Goal: Task Accomplishment & Management: Use online tool/utility

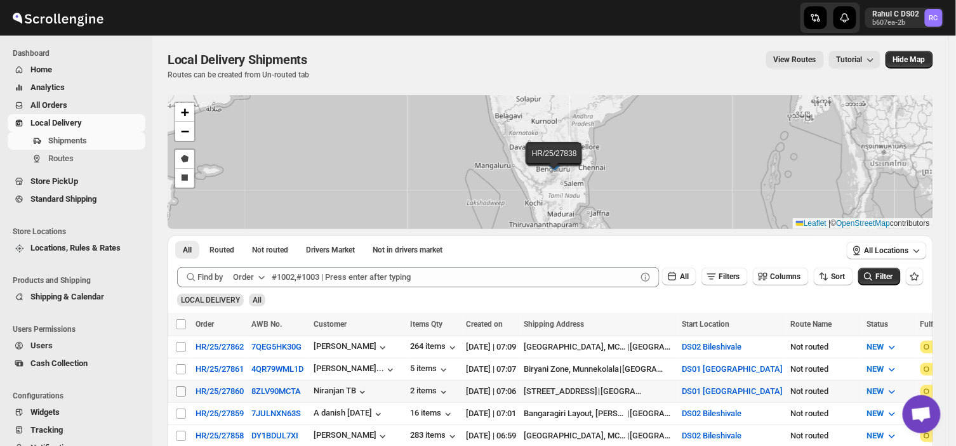
click at [179, 388] on input "Select shipment" at bounding box center [181, 392] width 10 height 10
checkbox input "true"
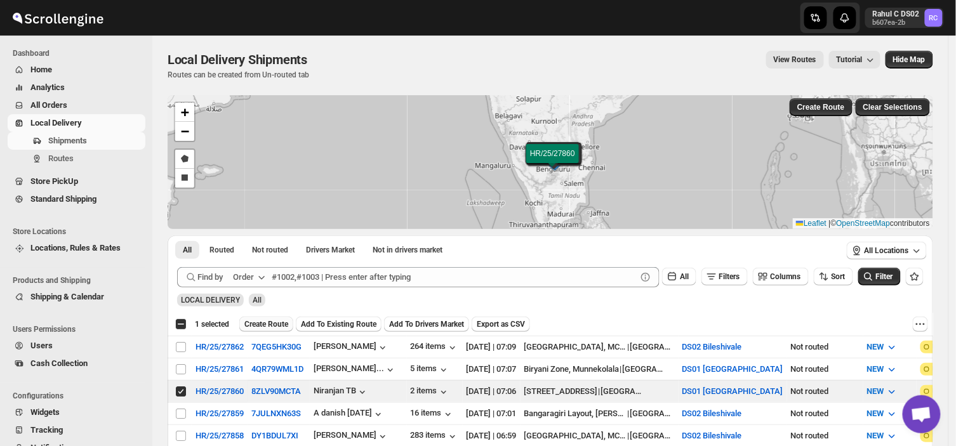
click at [269, 319] on span "Create Route" at bounding box center [266, 324] width 44 height 10
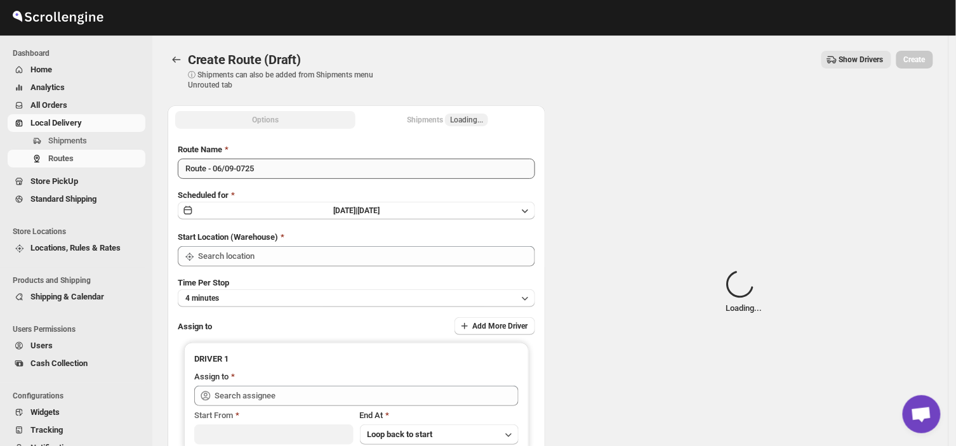
type input "DS01 [GEOGRAPHIC_DATA]"
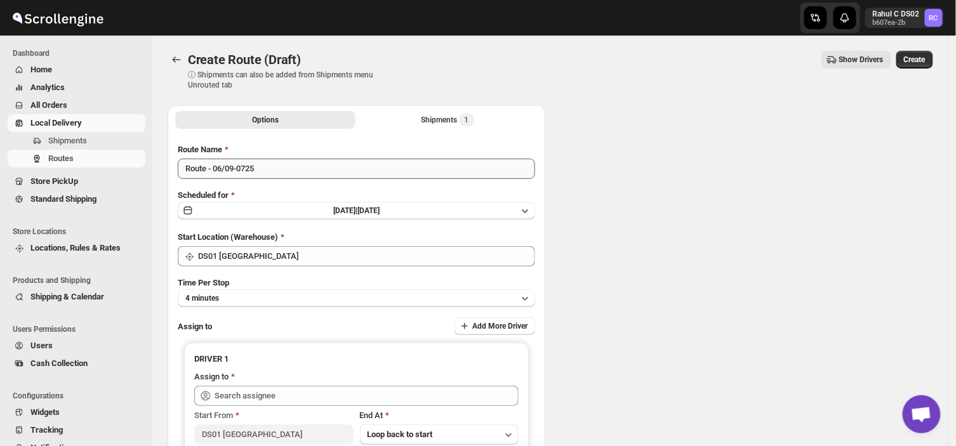
type input "DS01 [GEOGRAPHIC_DATA]"
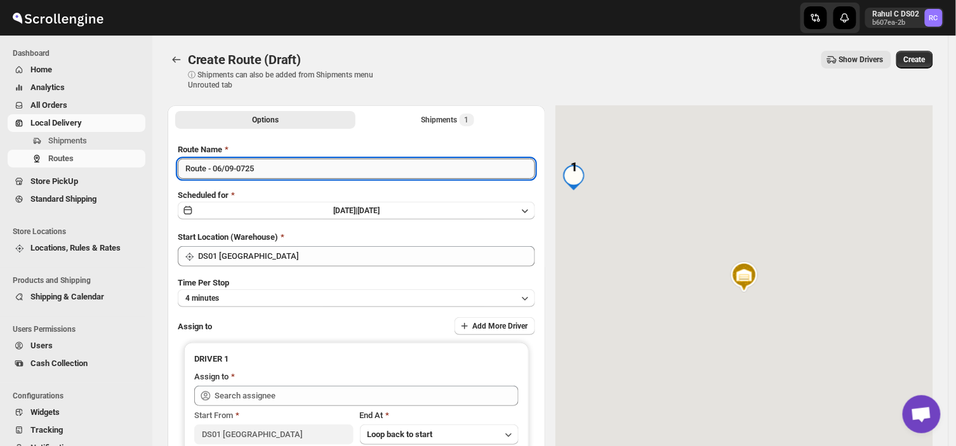
click at [264, 170] on input "Route - 06/09-0725" at bounding box center [357, 169] width 358 height 20
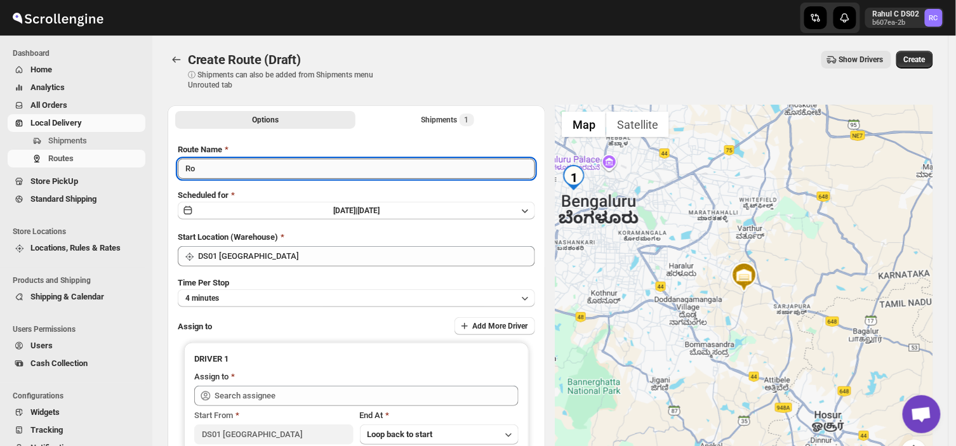
type input "R"
type input "Order no 27860"
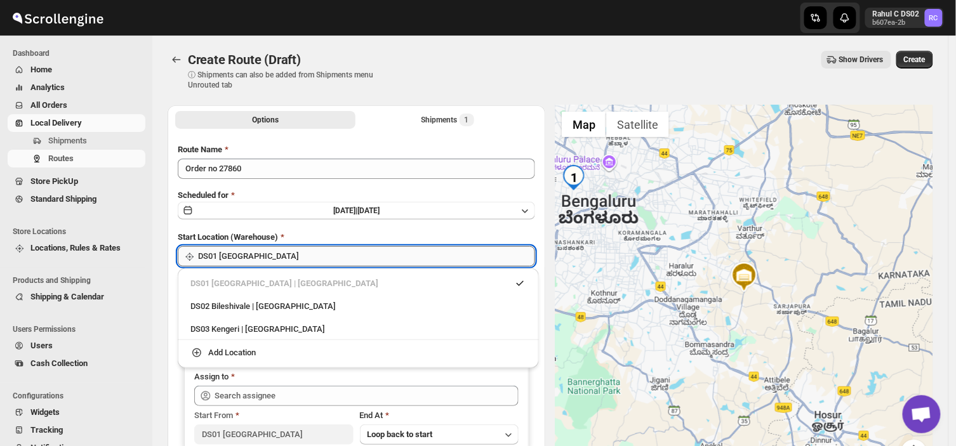
click at [300, 250] on input "DS01 [GEOGRAPHIC_DATA]" at bounding box center [366, 256] width 337 height 20
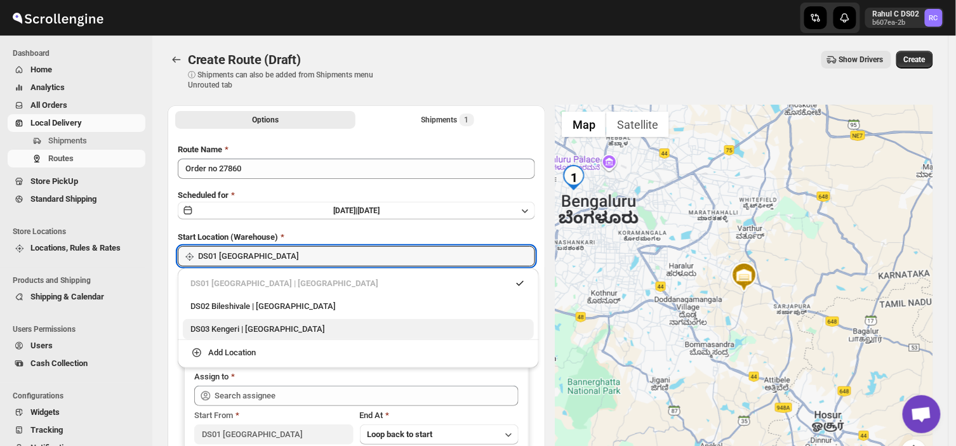
click at [236, 327] on div "DS03 Kengeri | [GEOGRAPHIC_DATA]" at bounding box center [359, 329] width 336 height 13
type input "DS03 Kengeri"
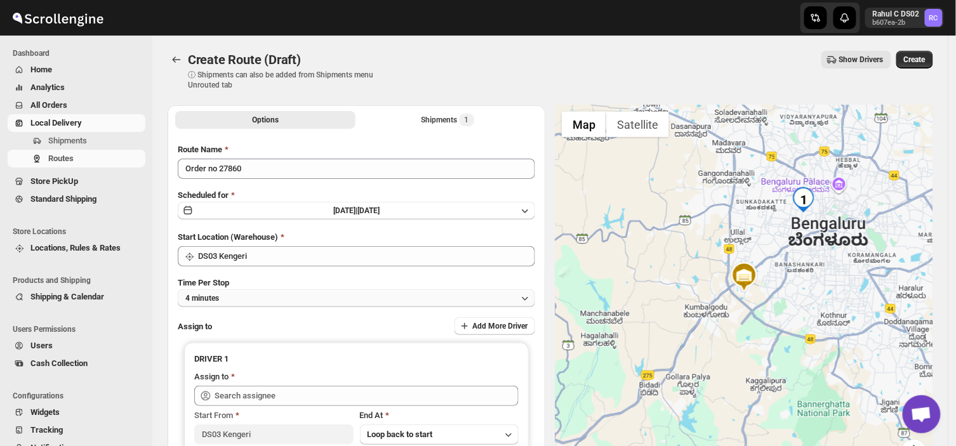
click at [230, 295] on button "4 minutes" at bounding box center [357, 299] width 358 height 18
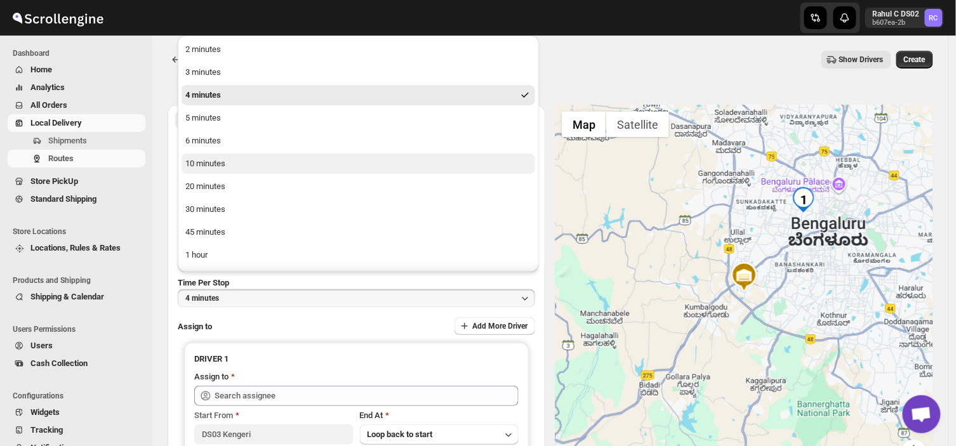
click at [197, 162] on div "10 minutes" at bounding box center [205, 163] width 40 height 13
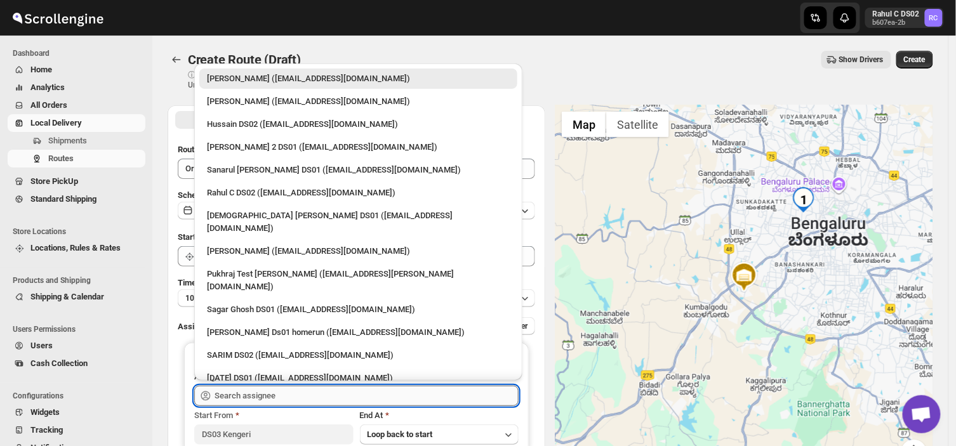
click at [285, 397] on input "text" at bounding box center [367, 396] width 304 height 20
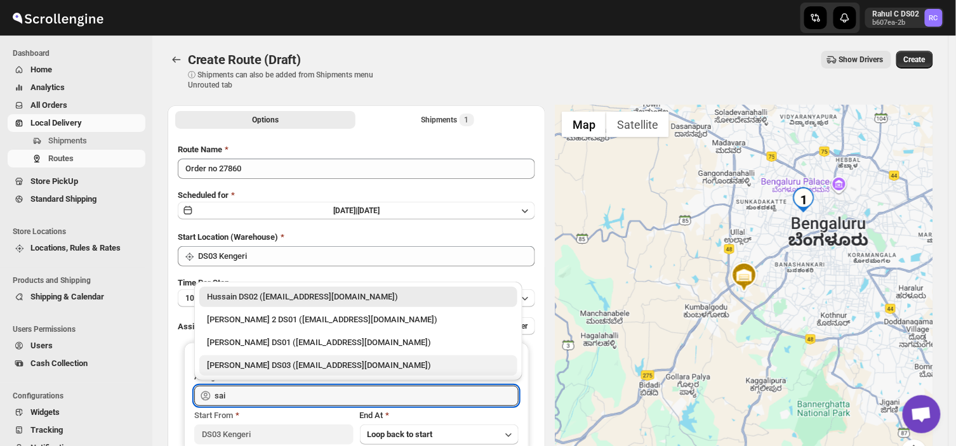
click at [258, 365] on div "[PERSON_NAME] DS03 ([EMAIL_ADDRESS][DOMAIN_NAME])" at bounding box center [358, 365] width 303 height 13
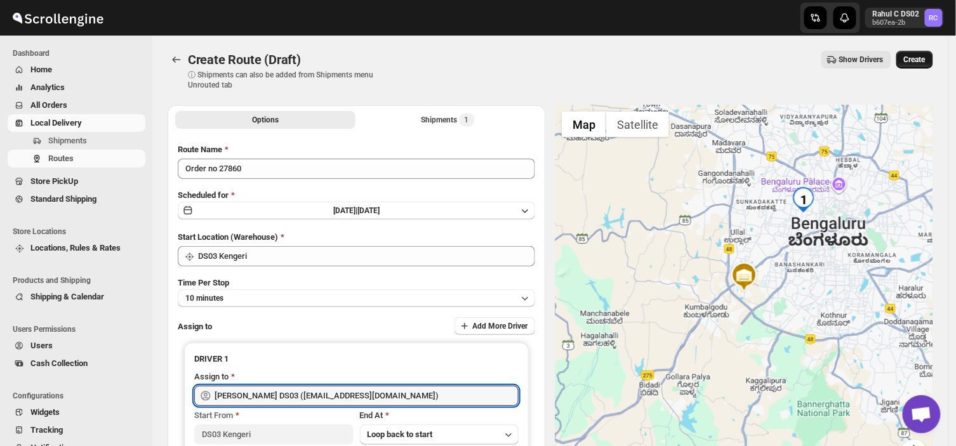
type input "[PERSON_NAME] DS03 ([EMAIL_ADDRESS][DOMAIN_NAME])"
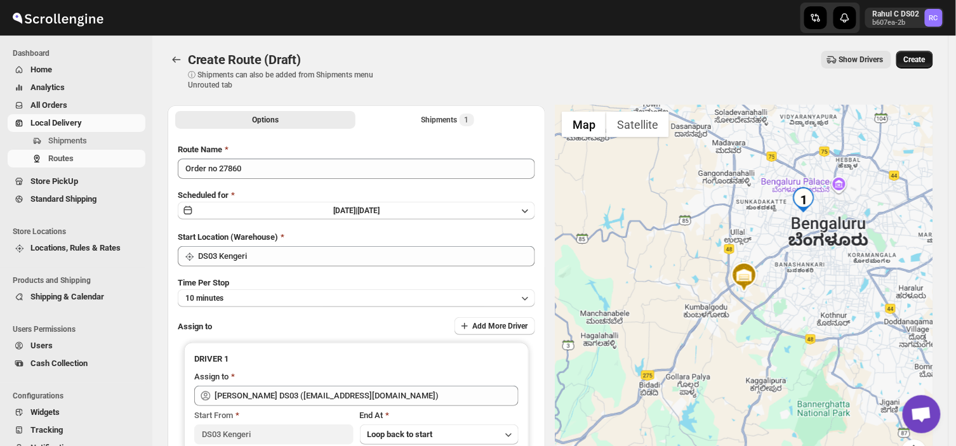
click at [917, 55] on span "Create" at bounding box center [915, 60] width 22 height 10
